Goal: Information Seeking & Learning: Find specific fact

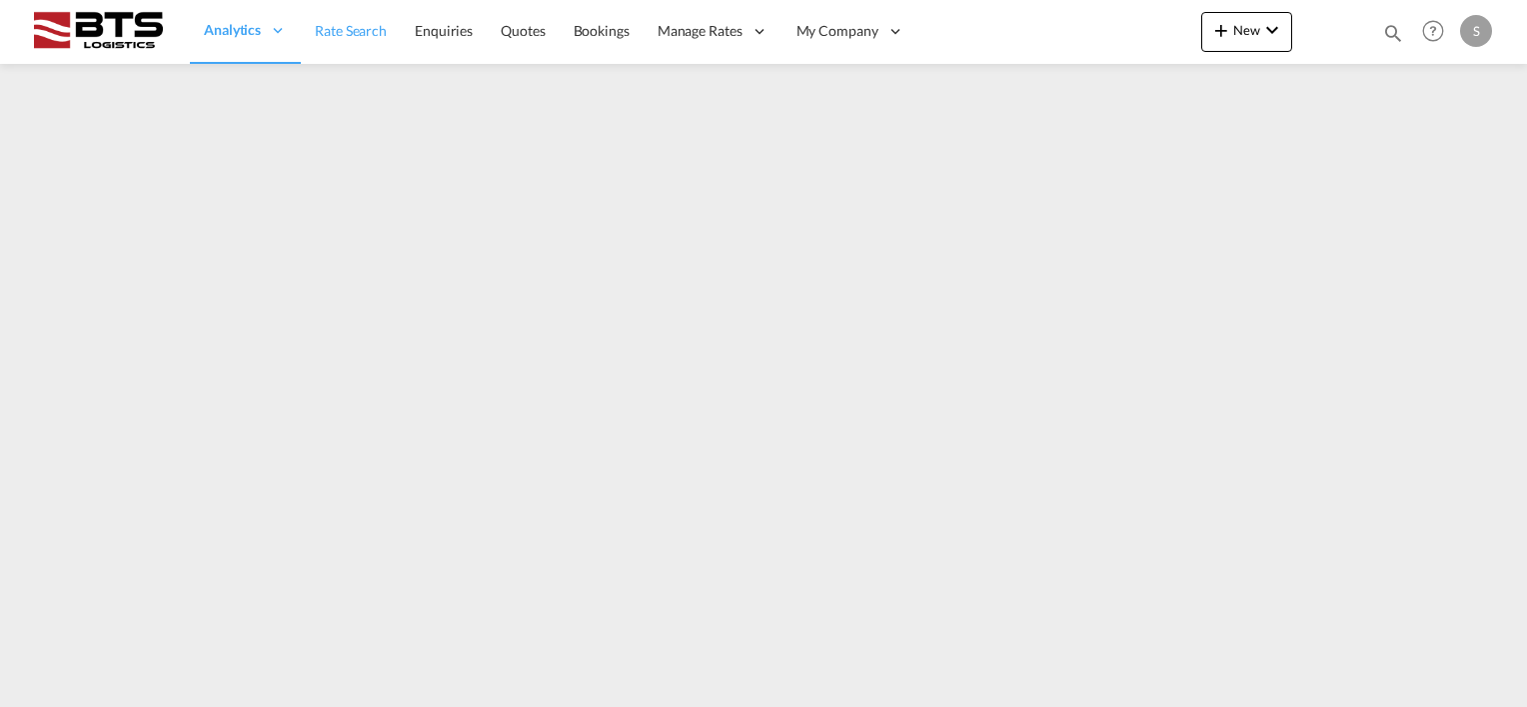
click at [334, 28] on span "Rate Search" at bounding box center [351, 30] width 72 height 17
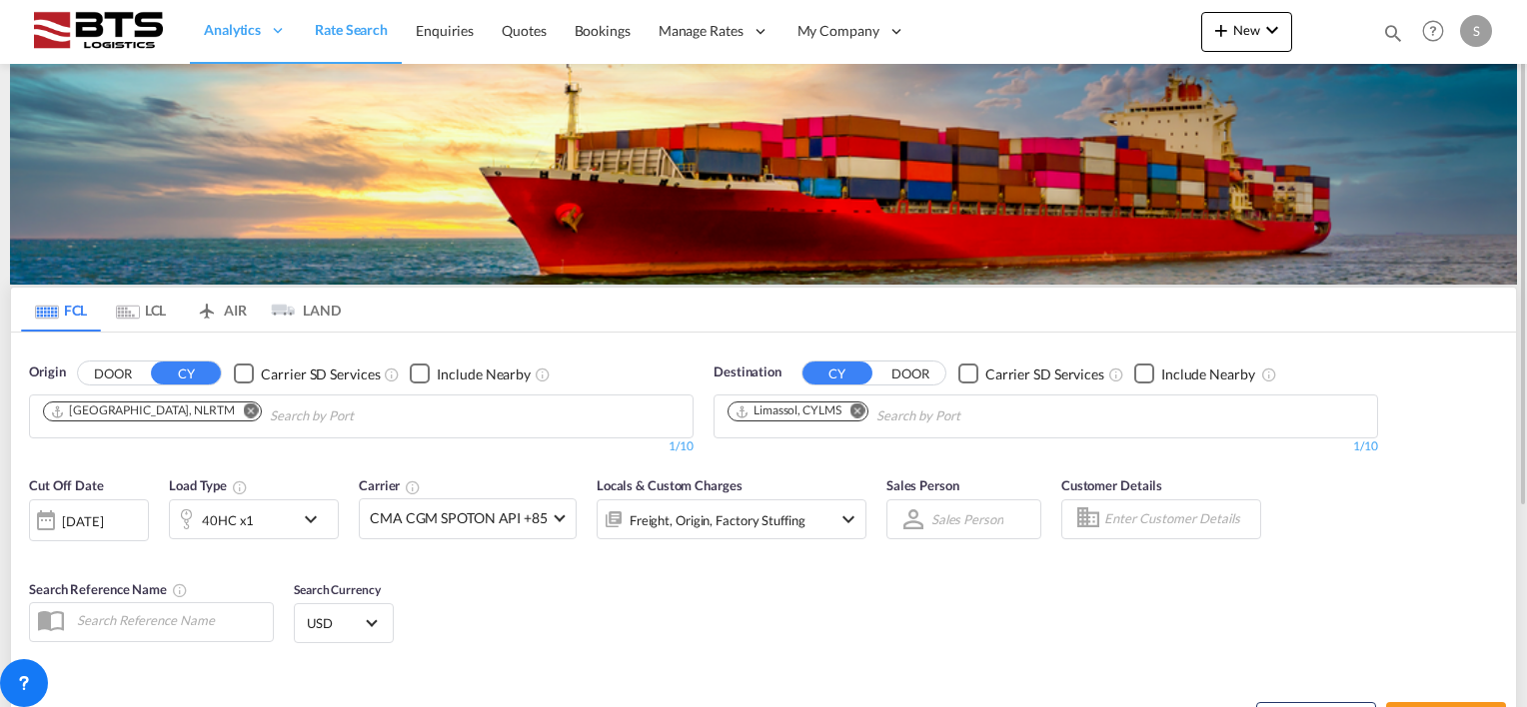
click at [860, 410] on md-icon "Remove" at bounding box center [857, 411] width 15 height 15
click at [787, 416] on input "Chips input." at bounding box center [822, 417] width 190 height 32
click at [786, 415] on input "Chips input." at bounding box center [822, 417] width 190 height 32
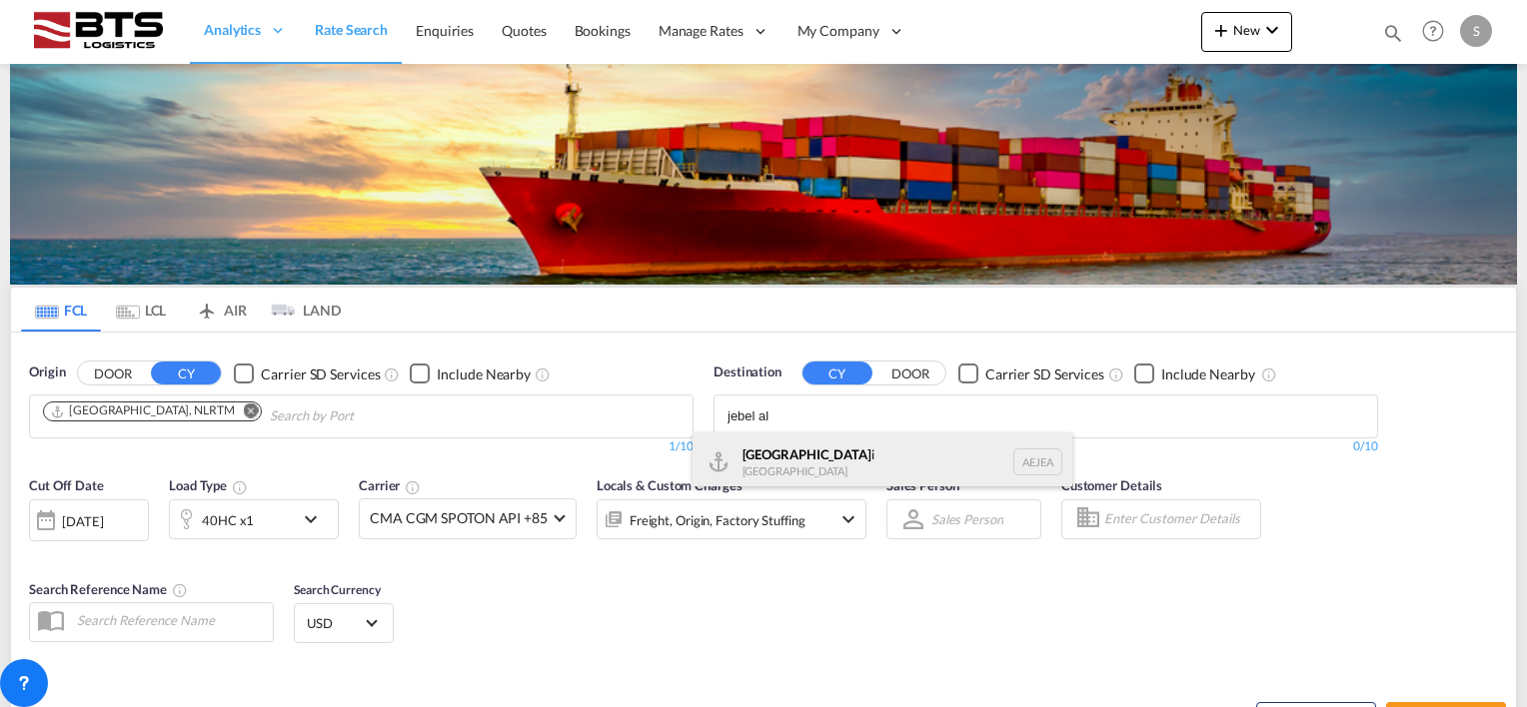
type input "jebel al"
click at [791, 452] on div "[GEOGRAPHIC_DATA] [GEOGRAPHIC_DATA]" at bounding box center [882, 463] width 380 height 60
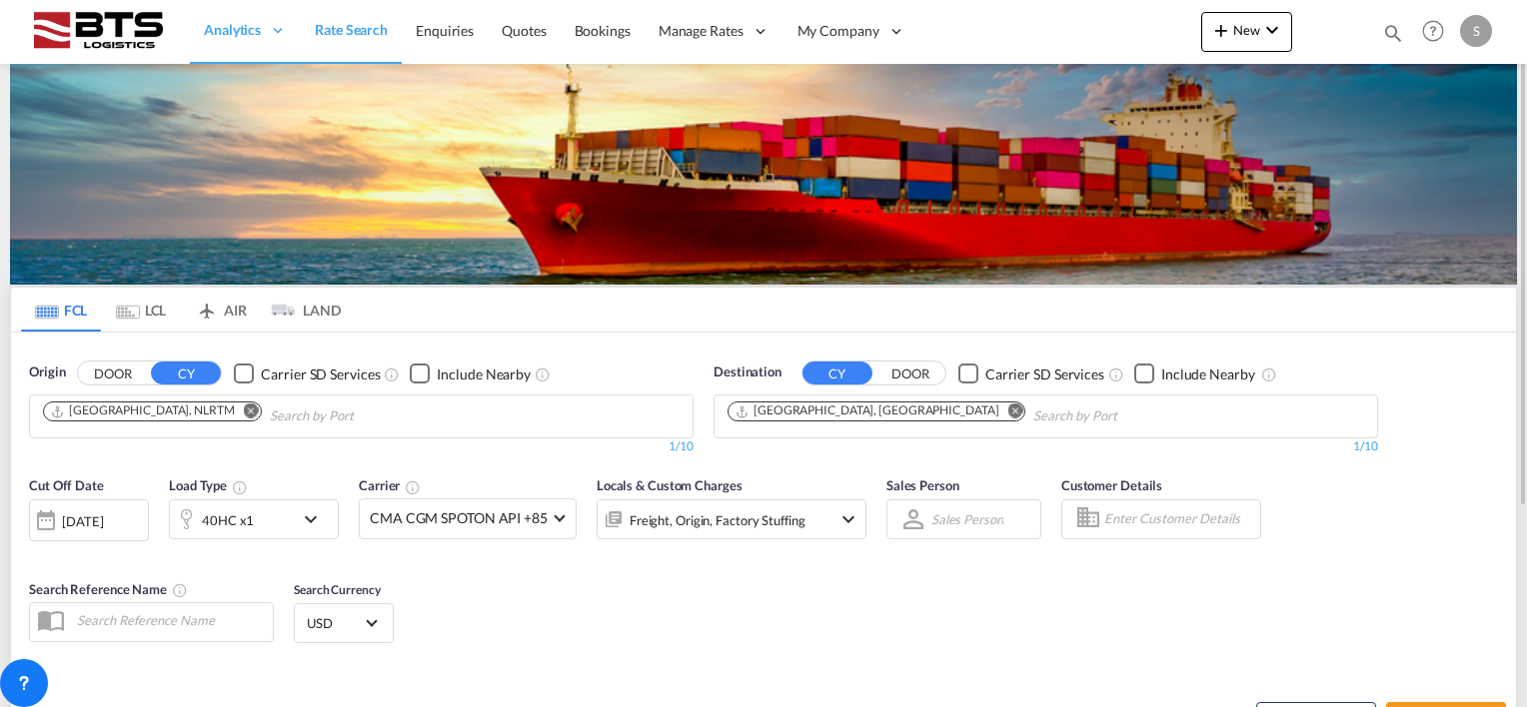
click at [310, 514] on md-icon "icon-chevron-down" at bounding box center [316, 520] width 34 height 24
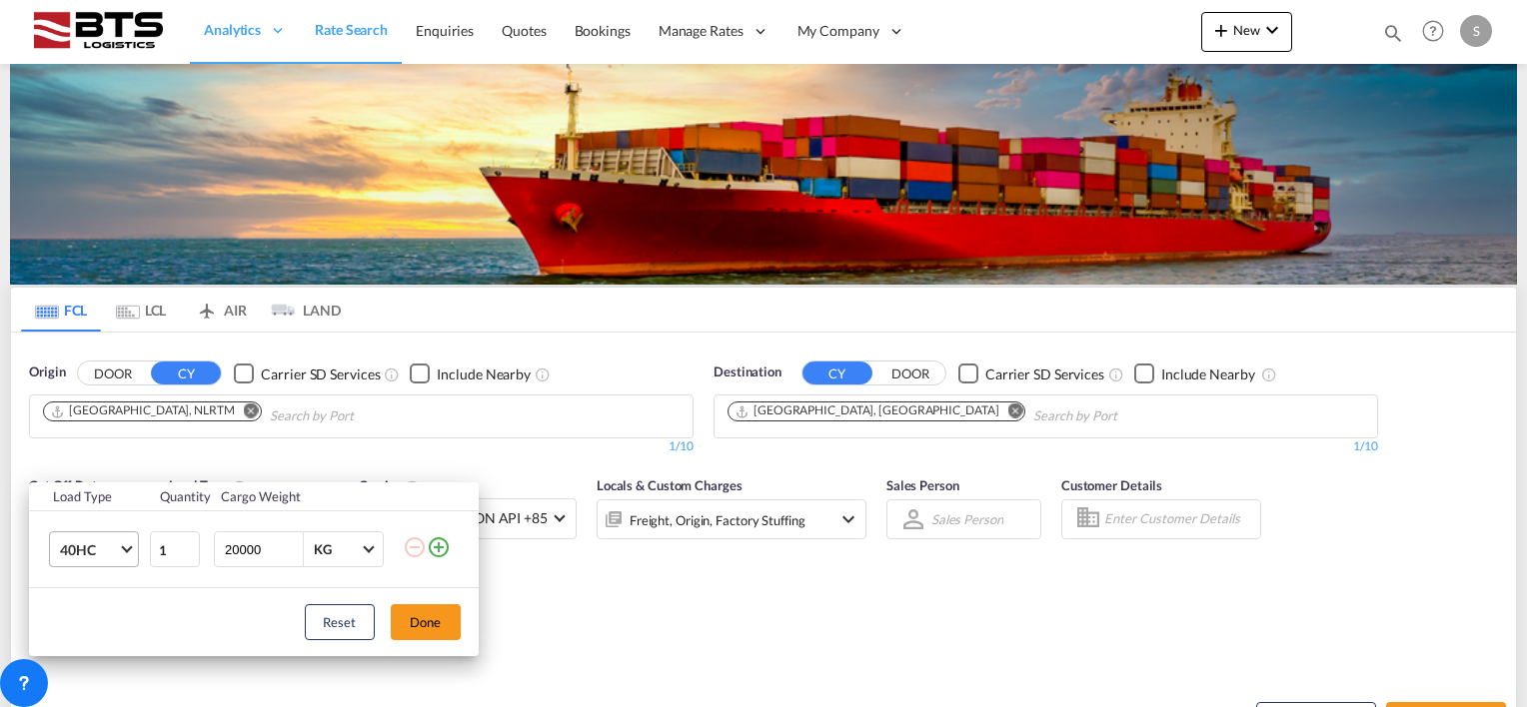
click at [129, 547] on md-select-value "40HC" at bounding box center [98, 550] width 80 height 34
click at [75, 449] on div "20GP" at bounding box center [76, 454] width 35 height 20
drag, startPoint x: 421, startPoint y: 611, endPoint x: 555, endPoint y: 591, distance: 136.3
click at [422, 611] on button "Done" at bounding box center [426, 622] width 70 height 36
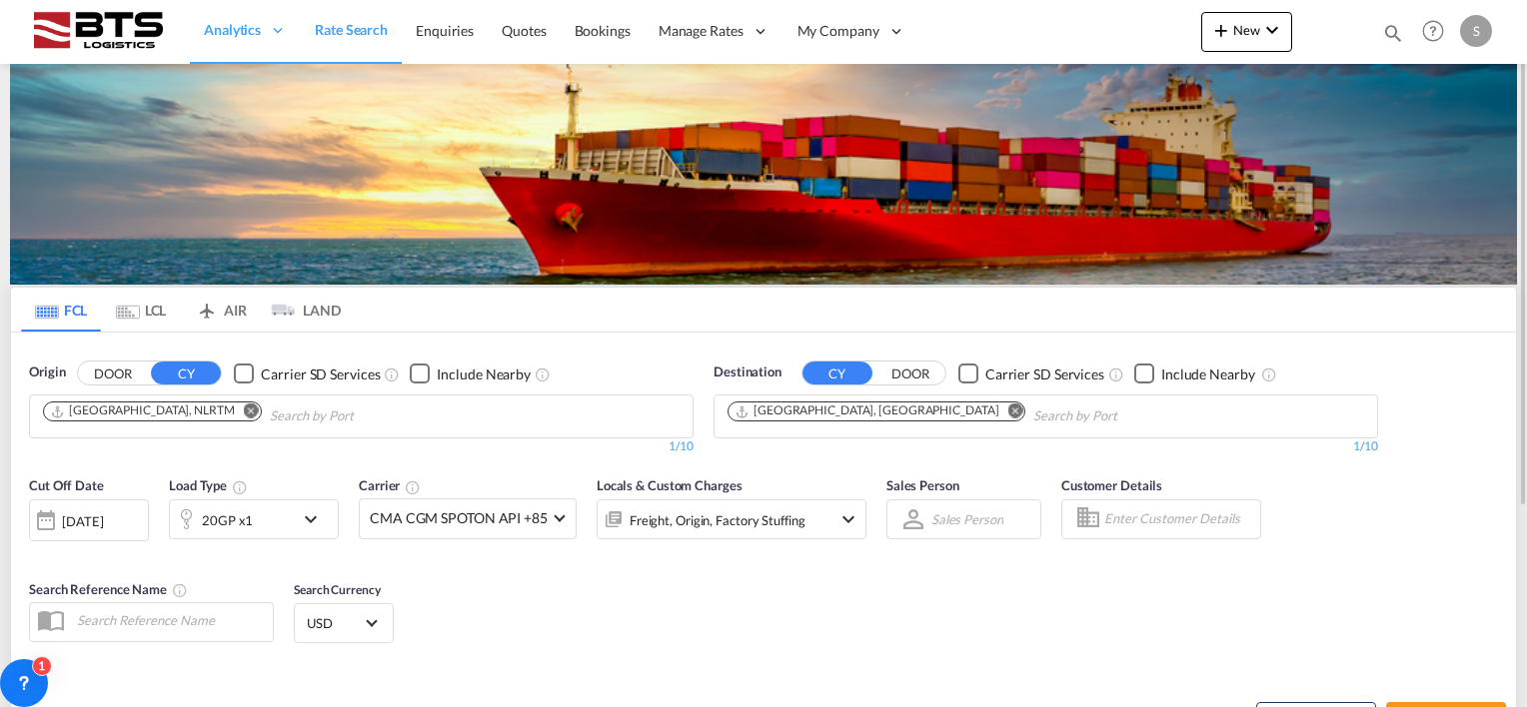
click at [733, 557] on div "Cut Off Date [DATE] [DATE] Load Type 20GP x1 Carrier CMA CGM SPOTON API +85 Onl…" at bounding box center [447, 518] width 857 height 104
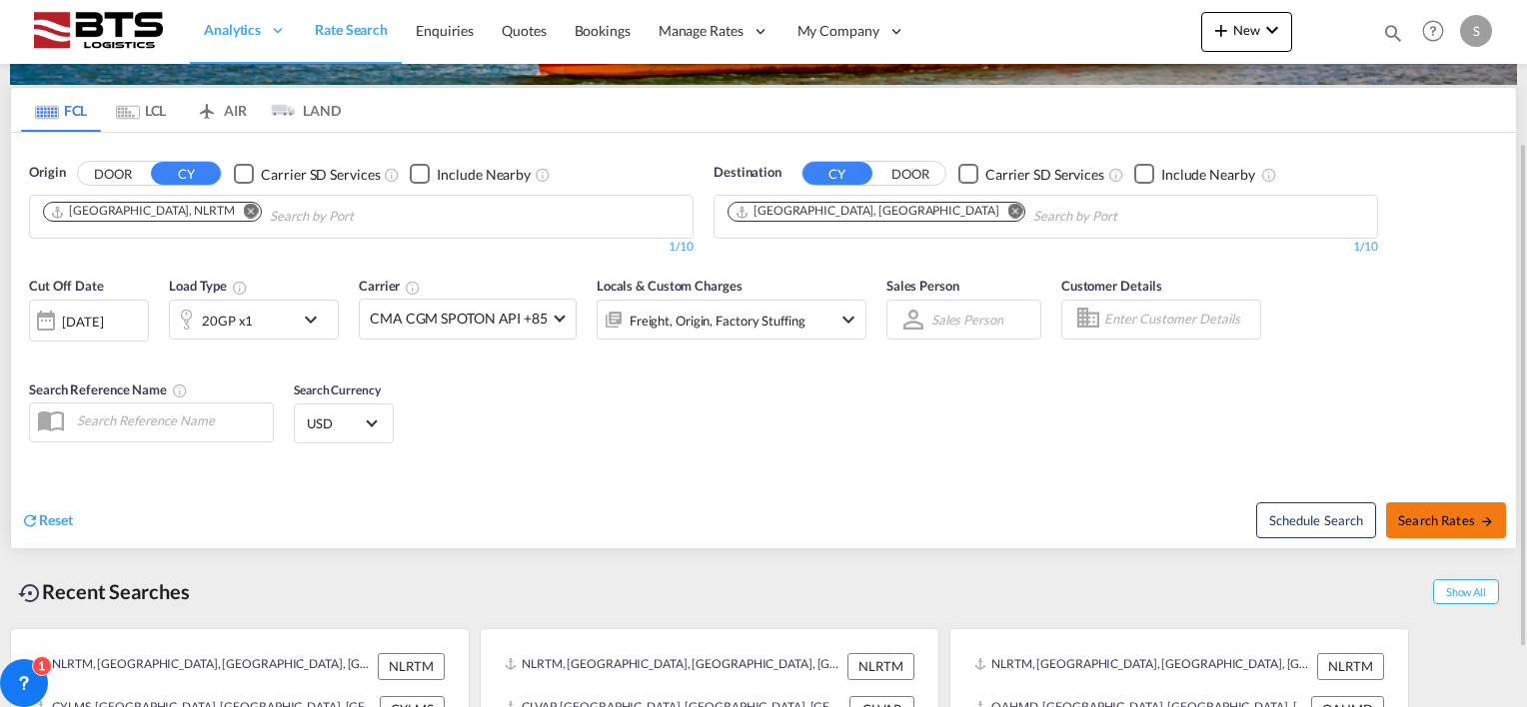
click at [1465, 514] on span "Search Rates" at bounding box center [1446, 521] width 96 height 16
type input "NLRTM to AEJEA / [DATE]"
